Goal: Use online tool/utility: Utilize a website feature to perform a specific function

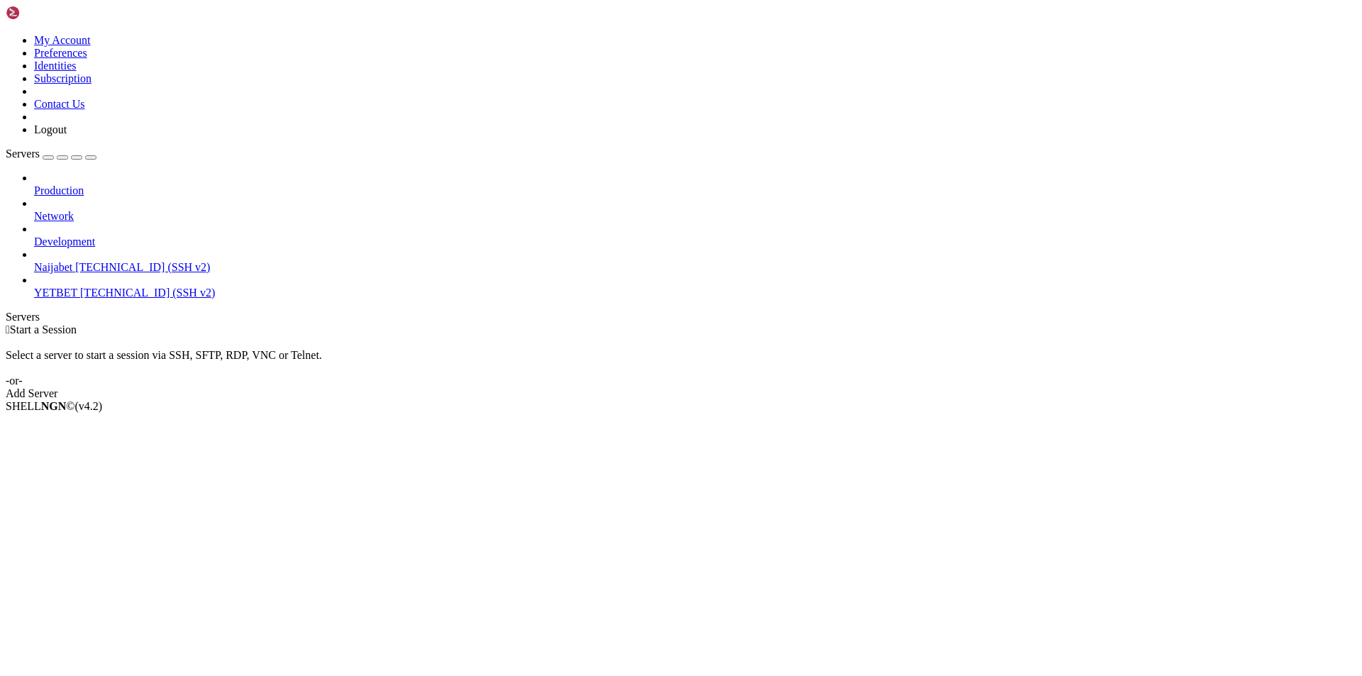
click at [80, 287] on span "[TECHNICAL_ID] (SSH v2)" at bounding box center [147, 293] width 135 height 12
drag, startPoint x: 53, startPoint y: 244, endPoint x: 62, endPoint y: 243, distance: 10.0
click at [80, 287] on span "[TECHNICAL_ID] (SSH v2)" at bounding box center [147, 293] width 135 height 12
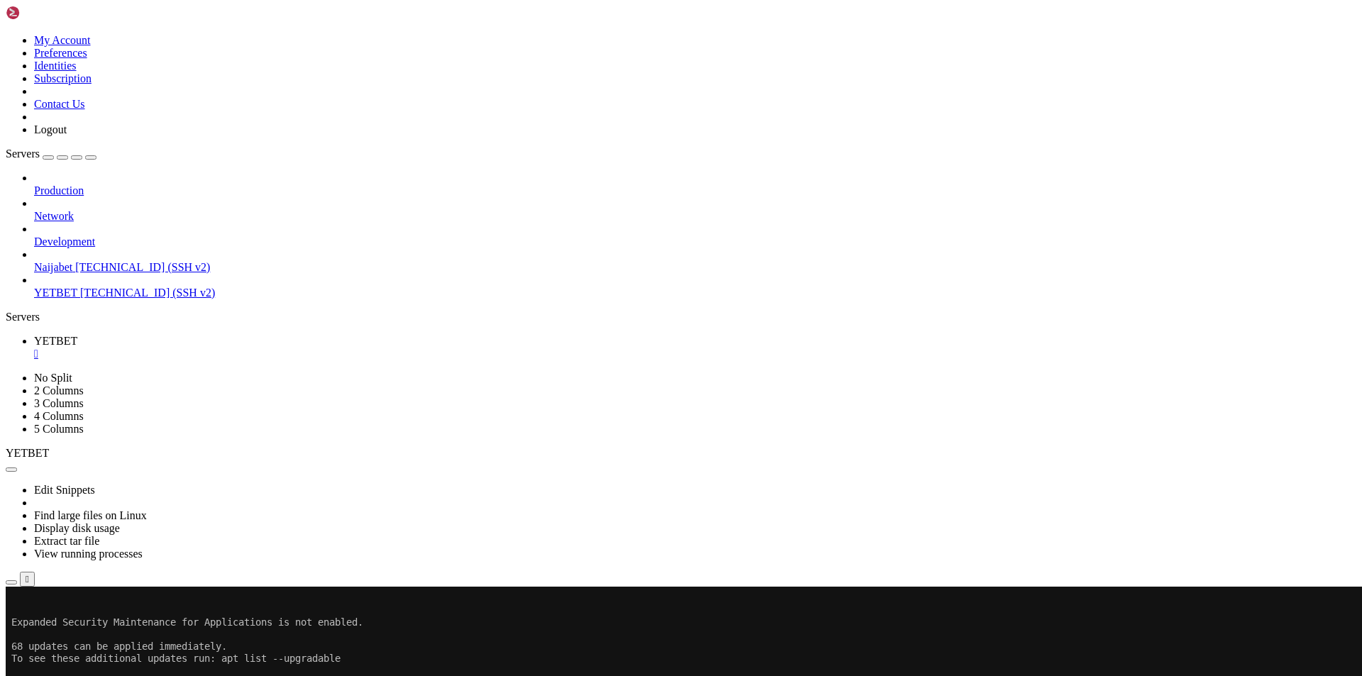
scroll to position [470, 0]
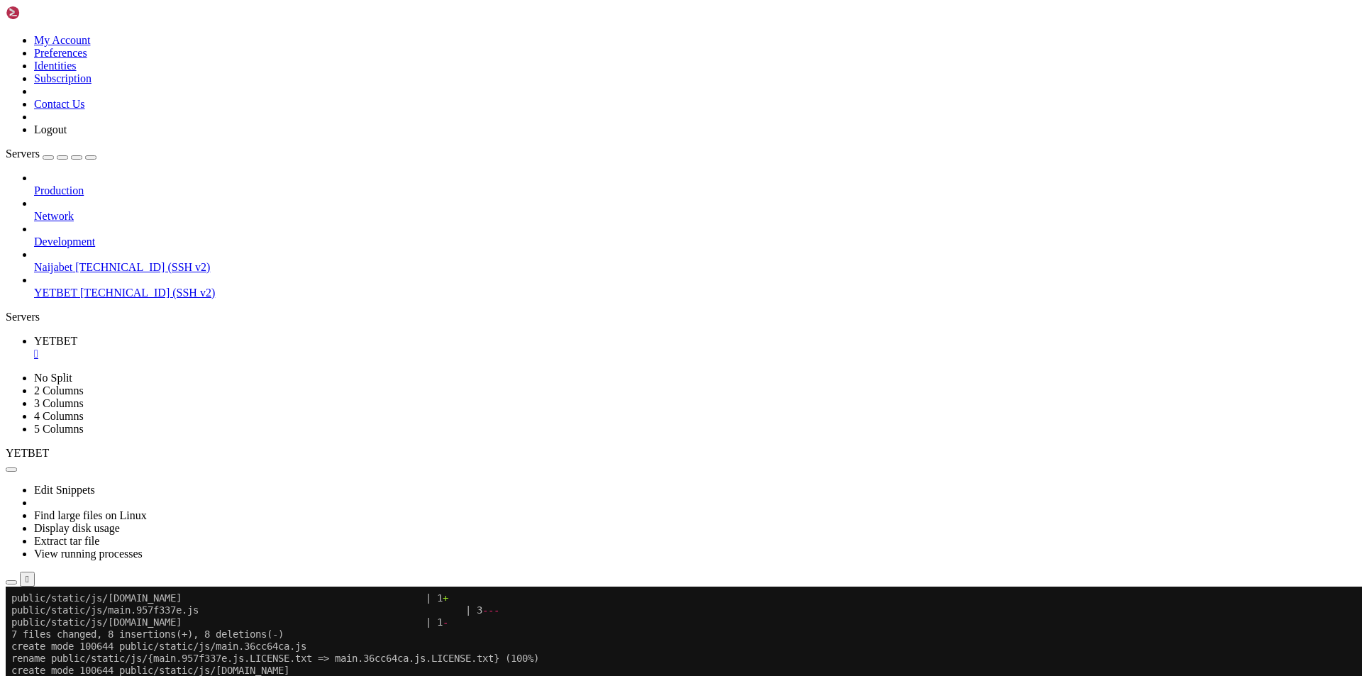
scroll to position [0, 0]
